Goal: Information Seeking & Learning: Find specific page/section

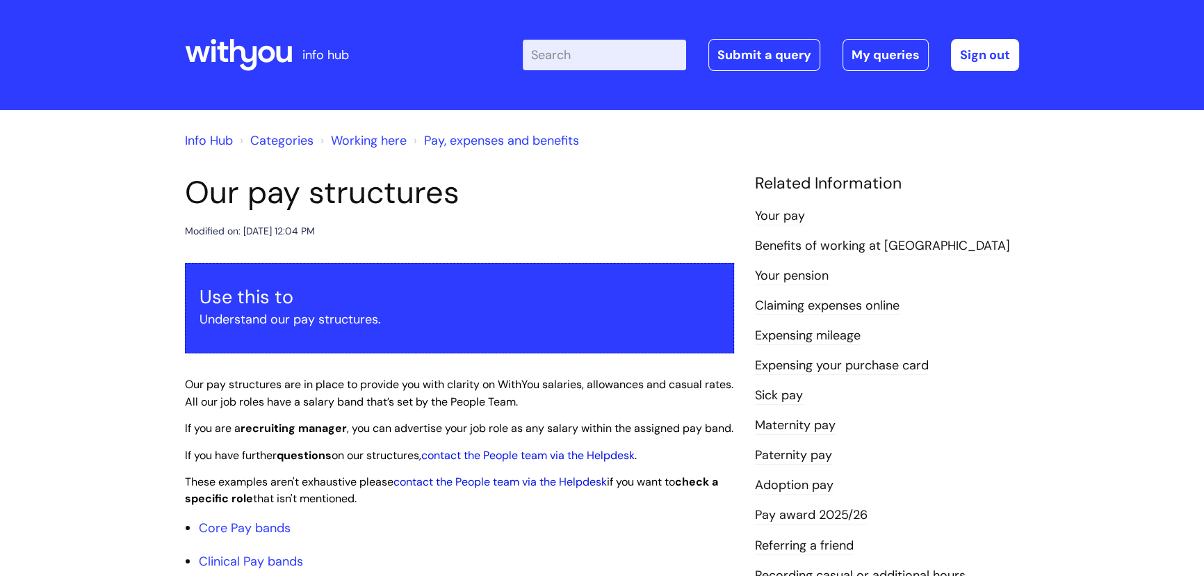
click at [354, 143] on link "Working here" at bounding box center [369, 140] width 76 height 17
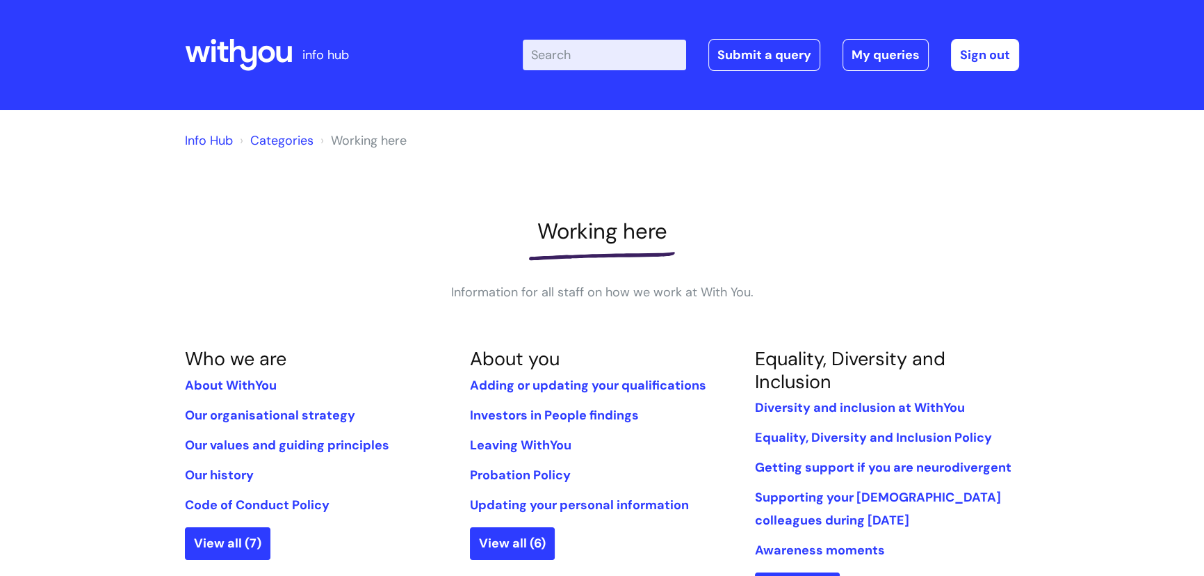
click at [556, 58] on input "Enter your search term here..." at bounding box center [604, 55] width 163 height 31
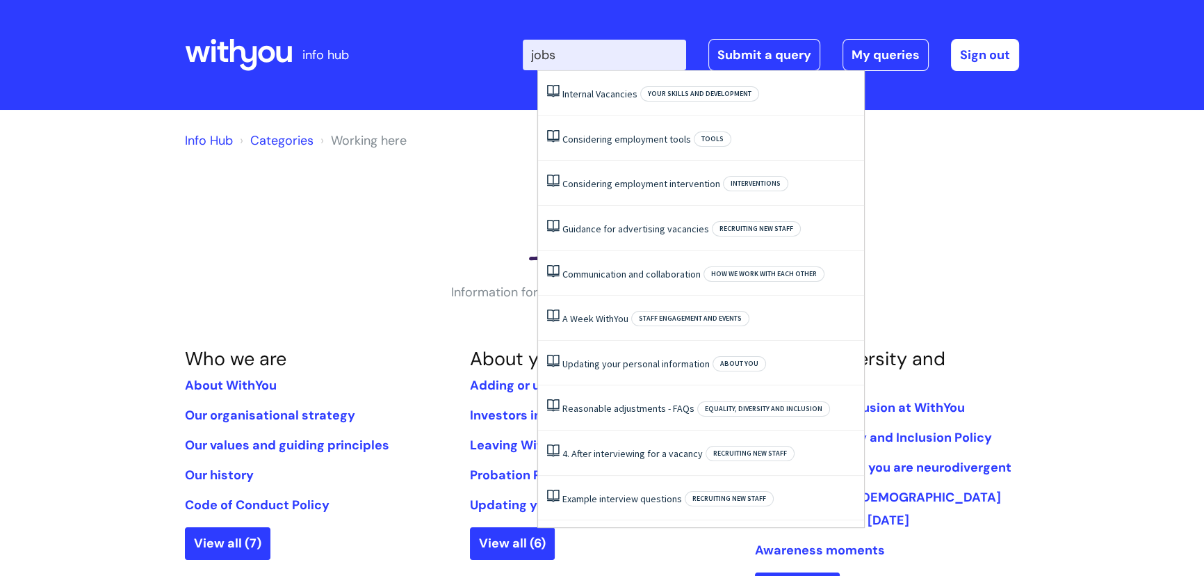
type input "jobs"
click button "Search" at bounding box center [0, 0] width 0 height 0
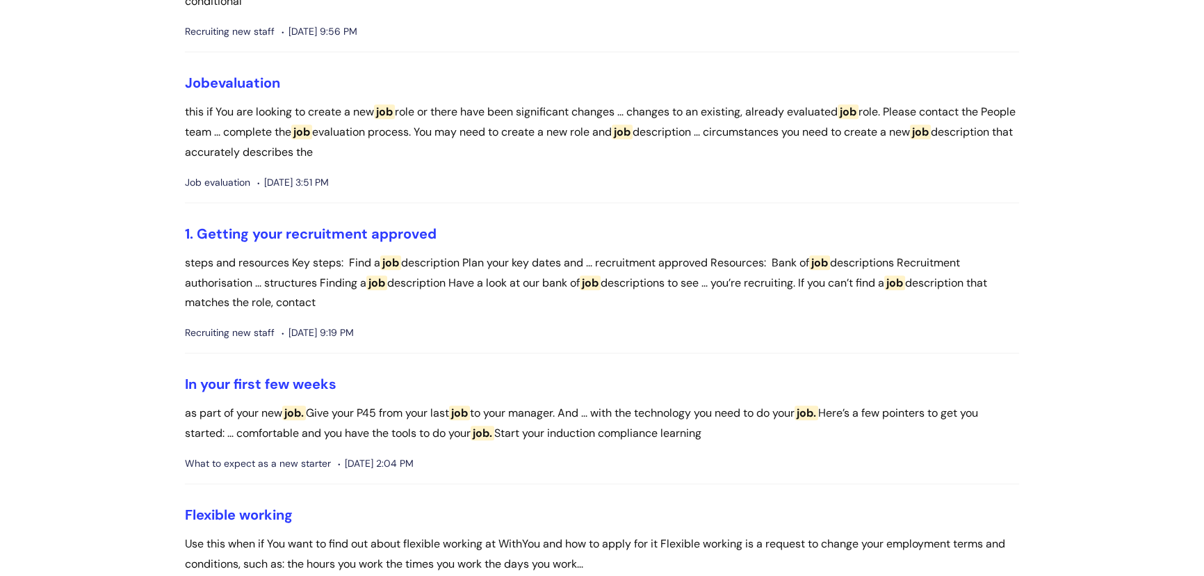
scroll to position [1516, 0]
click at [298, 242] on link "1. Getting your recruitment approved" at bounding box center [311, 233] width 252 height 18
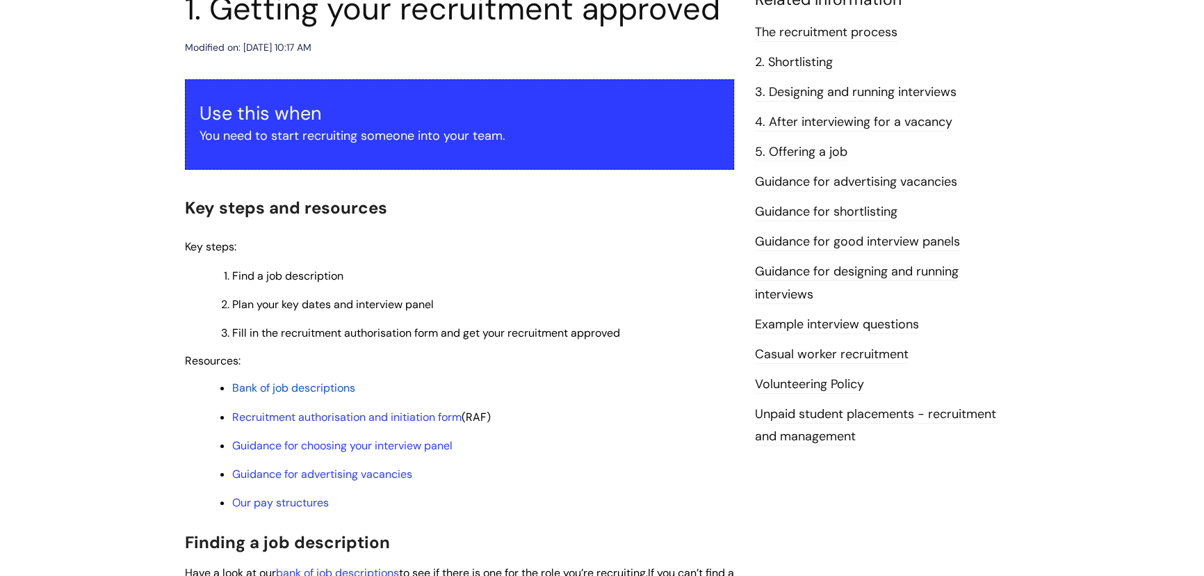
scroll to position [189, 0]
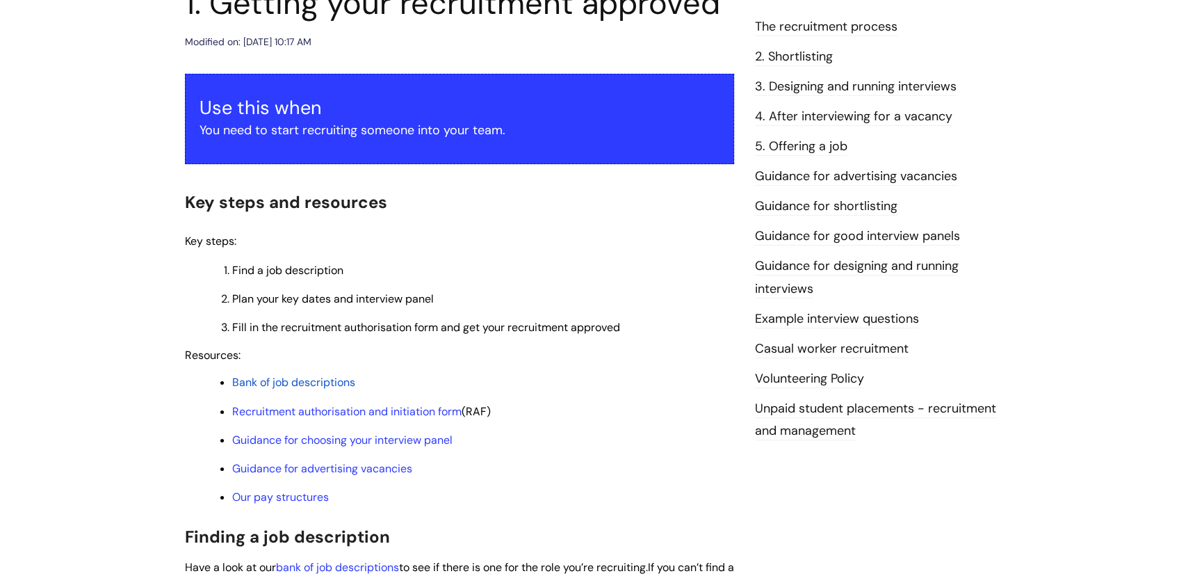
click at [284, 382] on span "Bank of job descriptions" at bounding box center [293, 382] width 123 height 15
